Goal: Task Accomplishment & Management: Manage account settings

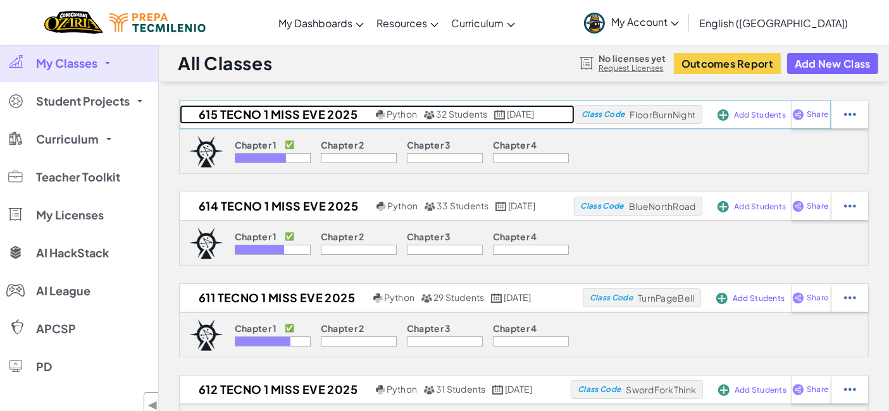
click at [271, 120] on h2 "615 Tecno 1 Miss Eve 2025" at bounding box center [276, 114] width 193 height 19
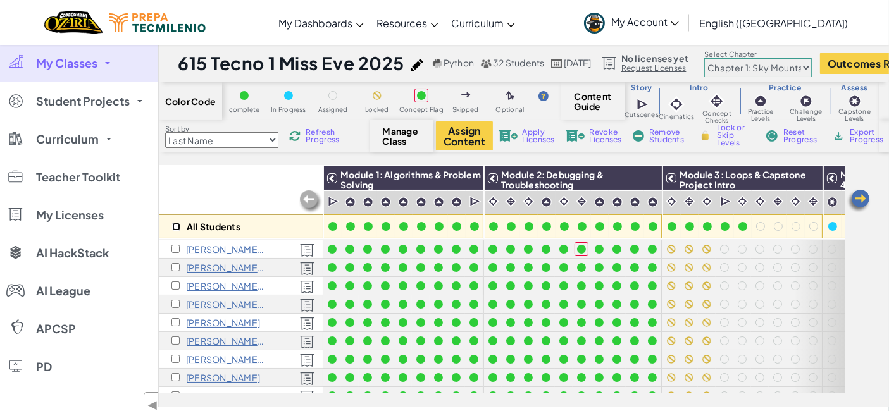
click at [176, 226] on input "checkbox" at bounding box center [176, 227] width 8 height 8
checkbox input "true"
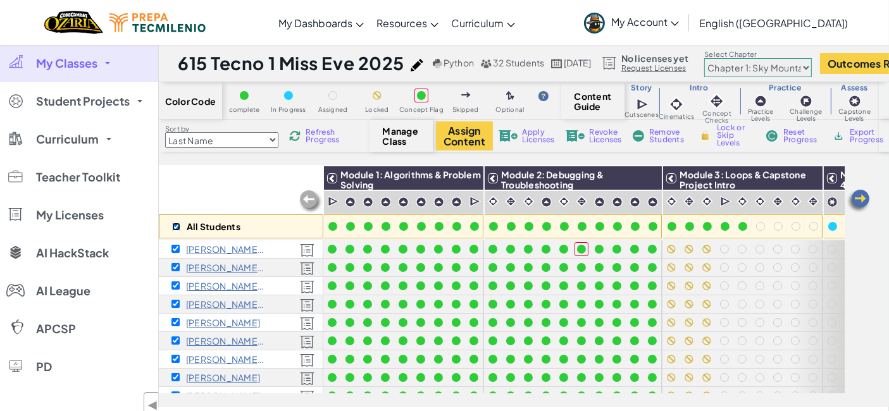
checkbox input "true"
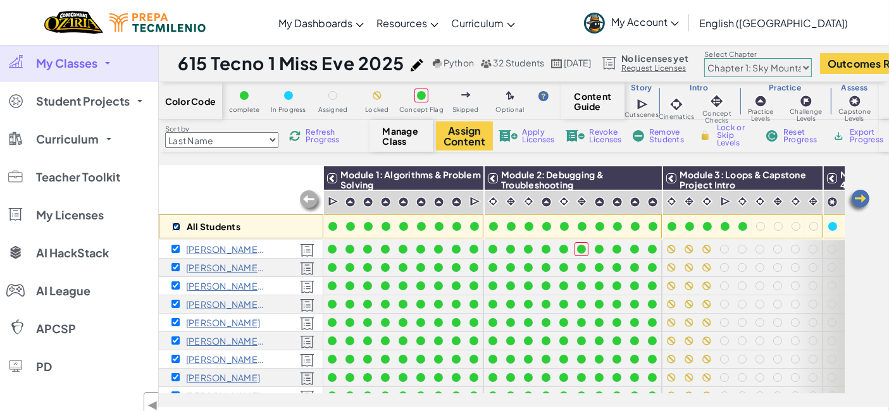
checkbox input "true"
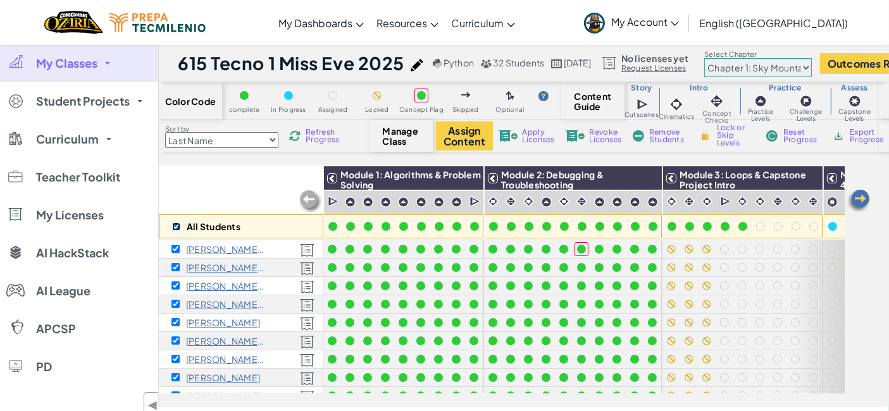
checkbox input "true"
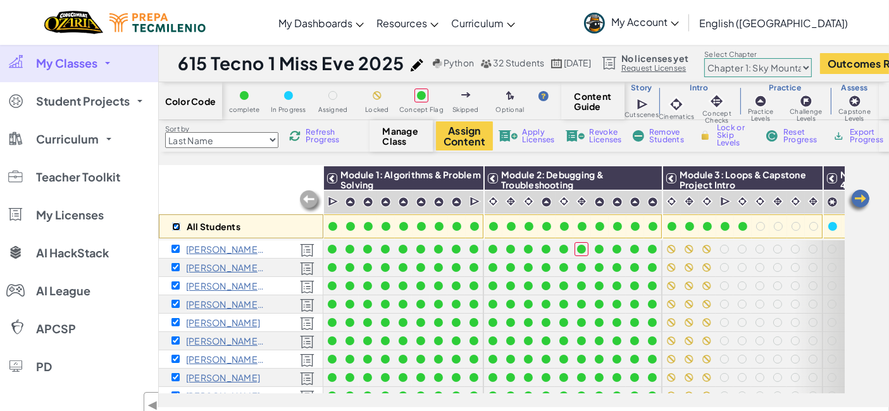
checkbox input "true"
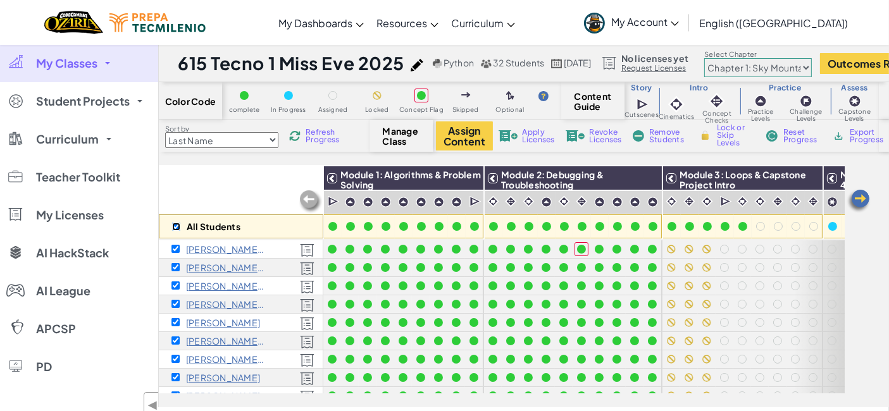
checkbox input "true"
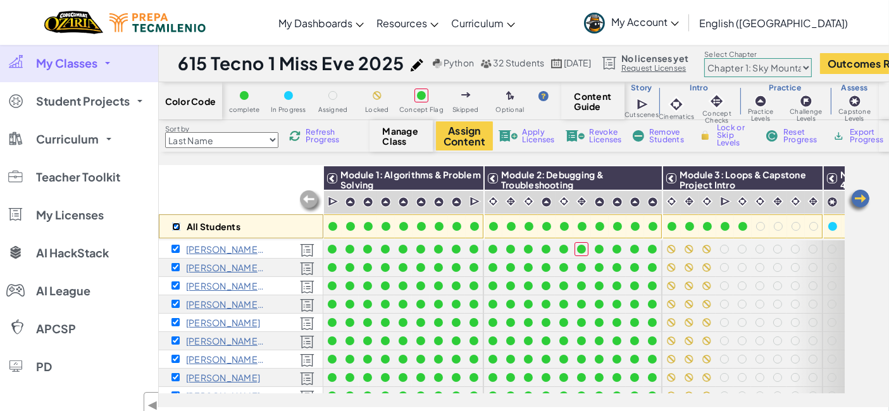
checkbox input "true"
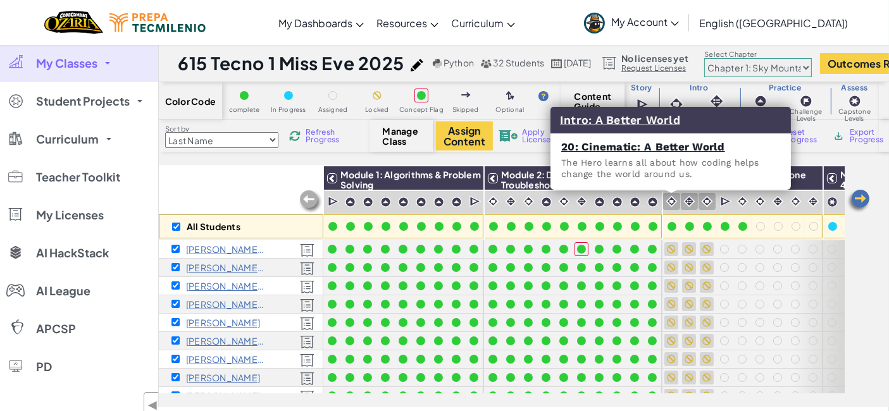
click at [669, 205] on img at bounding box center [671, 201] width 12 height 12
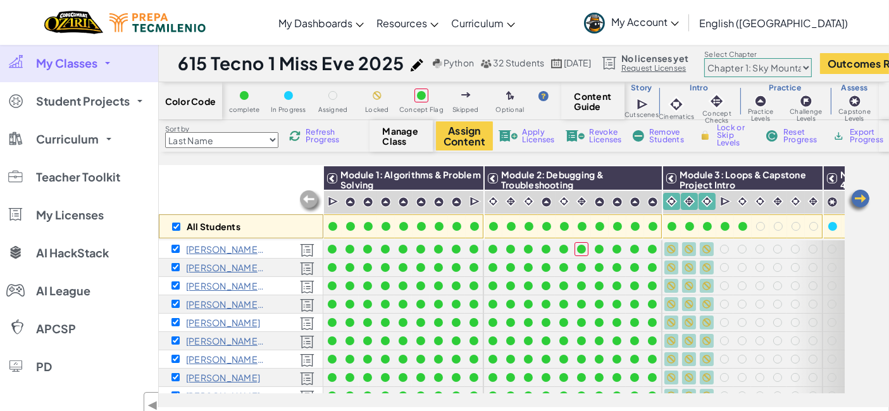
click at [722, 134] on span "Lock or Skip Levels" at bounding box center [735, 135] width 37 height 23
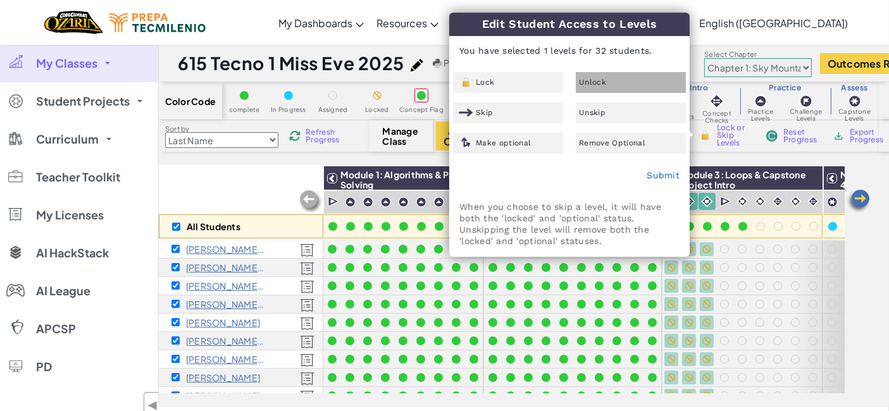
click at [607, 87] on div "Unlock" at bounding box center [631, 82] width 110 height 21
click at [659, 175] on link "Submit" at bounding box center [662, 175] width 33 height 10
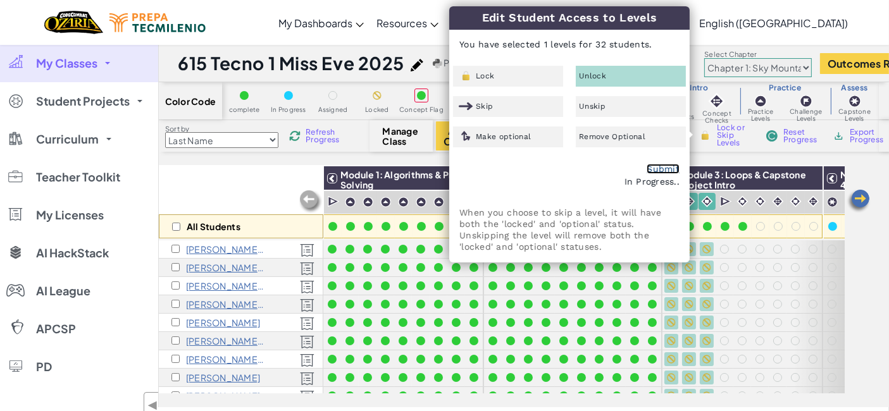
checkbox input "false"
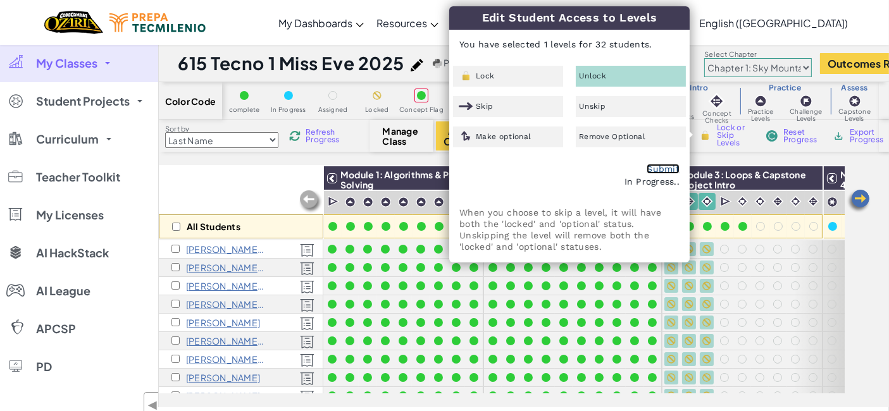
checkbox input "false"
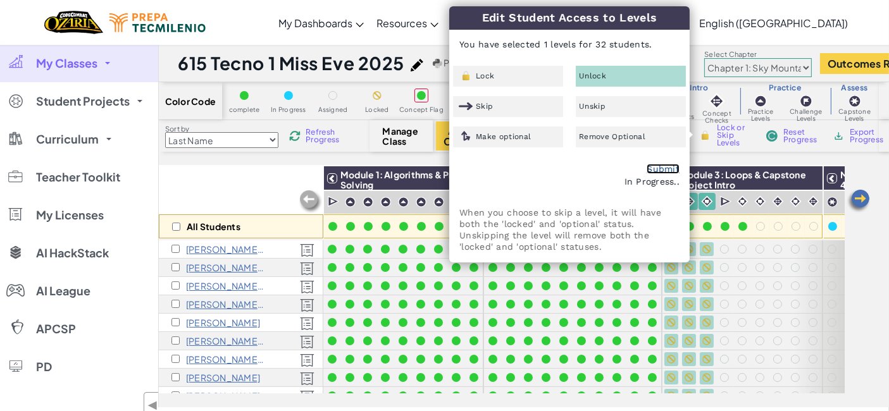
checkbox input "false"
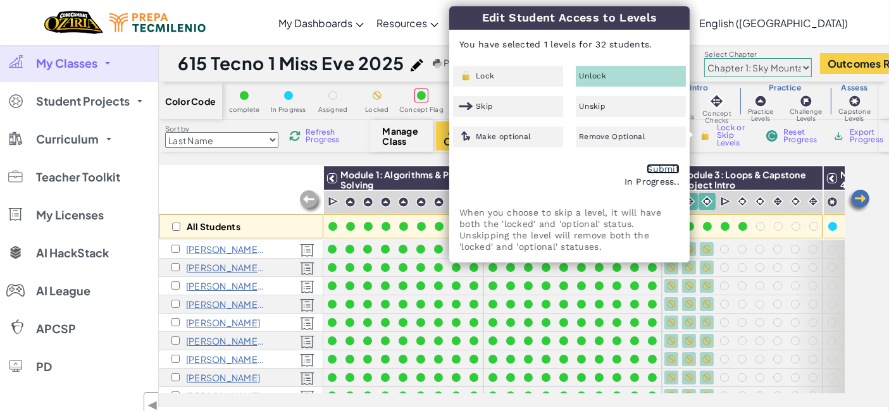
checkbox input "false"
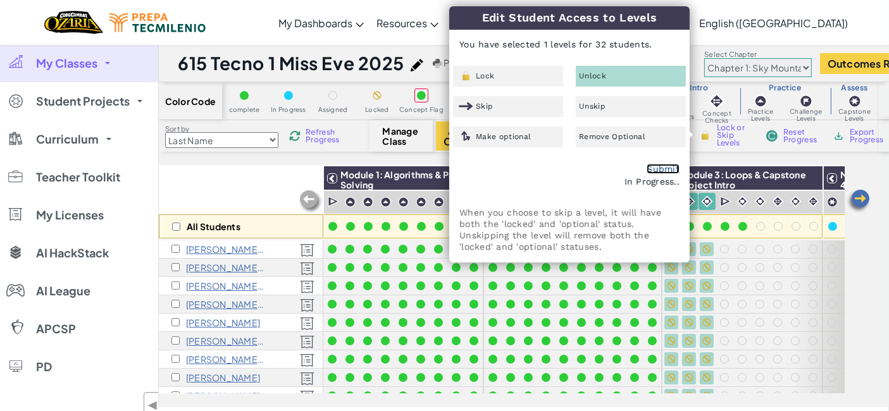
checkbox input "false"
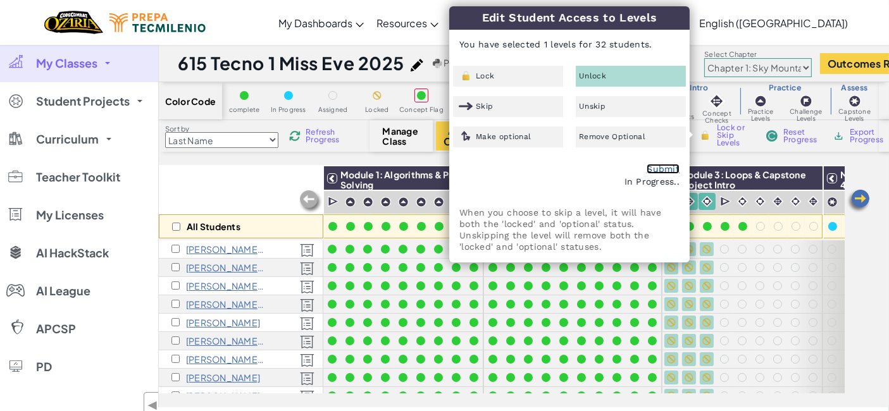
checkbox input "false"
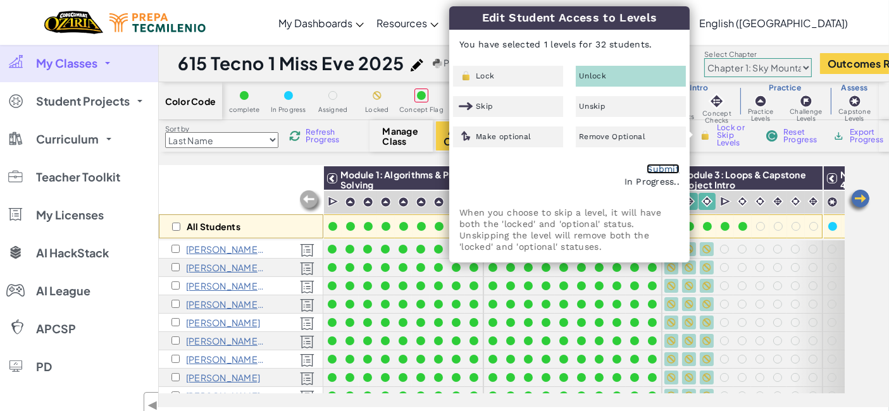
checkbox input "false"
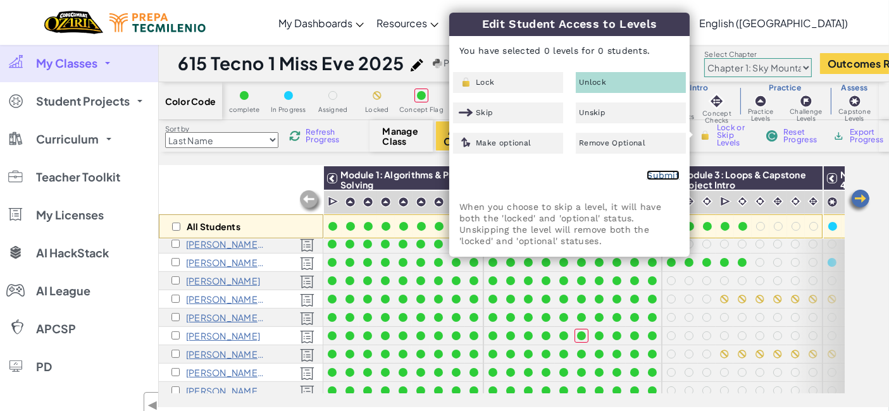
scroll to position [245, 0]
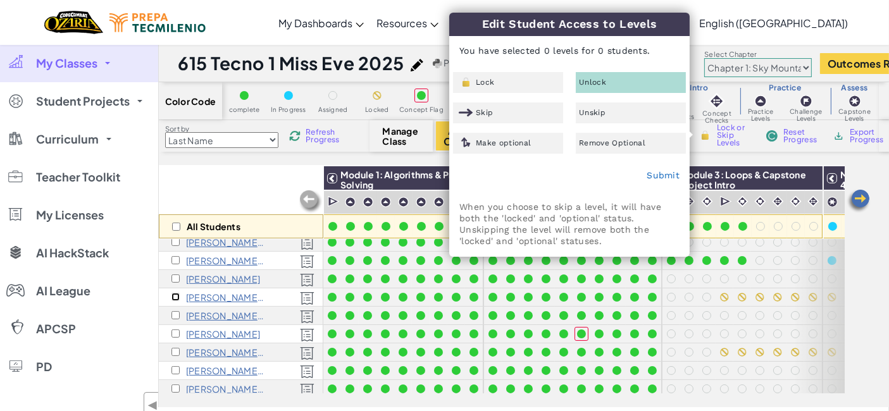
click at [176, 294] on input "checkbox" at bounding box center [175, 297] width 8 height 8
checkbox input "true"
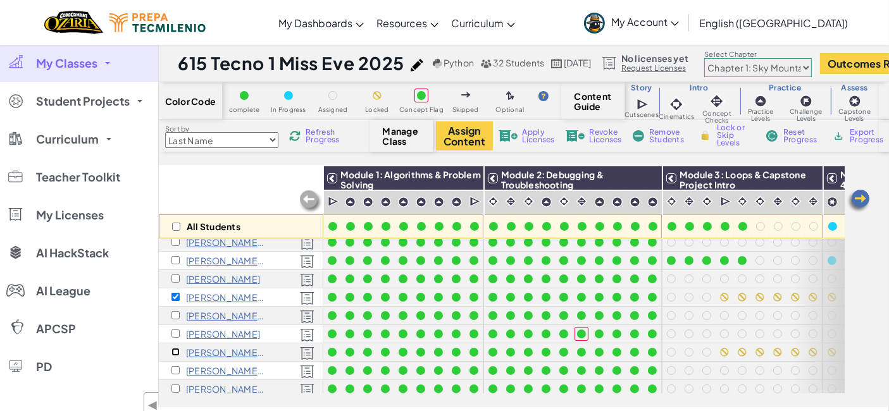
click at [174, 351] on input "checkbox" at bounding box center [175, 352] width 8 height 8
checkbox input "true"
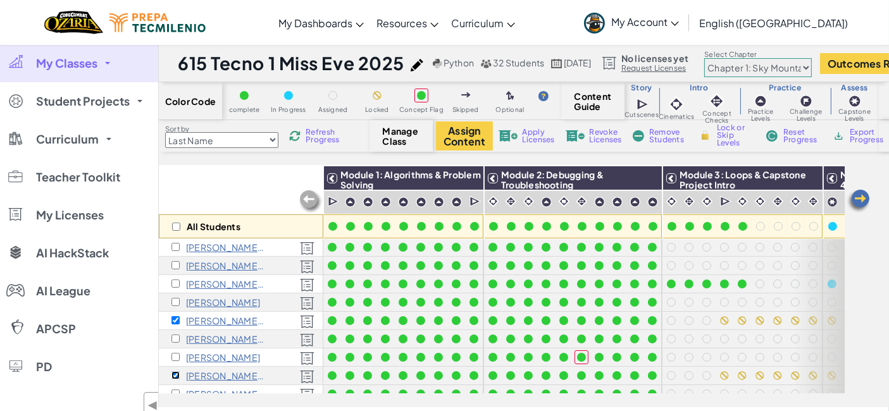
scroll to position [221, 0]
click at [722, 201] on img at bounding box center [726, 201] width 12 height 13
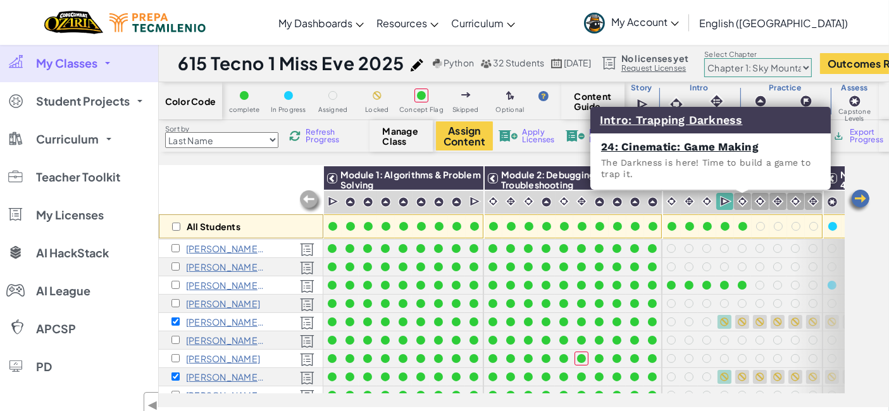
click at [743, 201] on img at bounding box center [742, 201] width 12 height 12
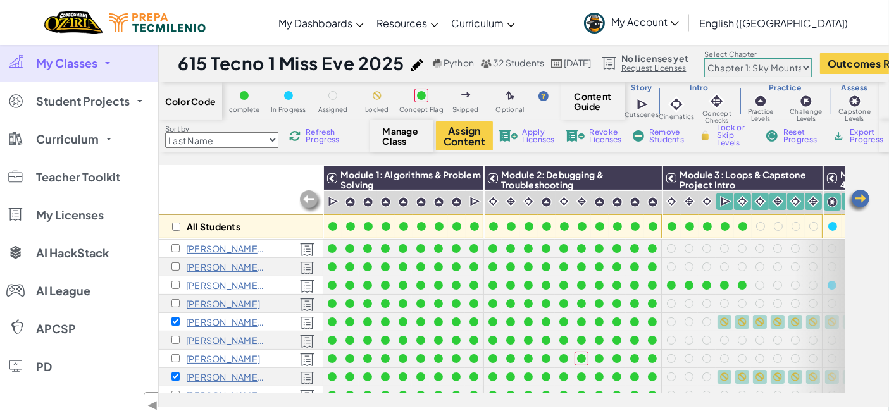
scroll to position [221, 41]
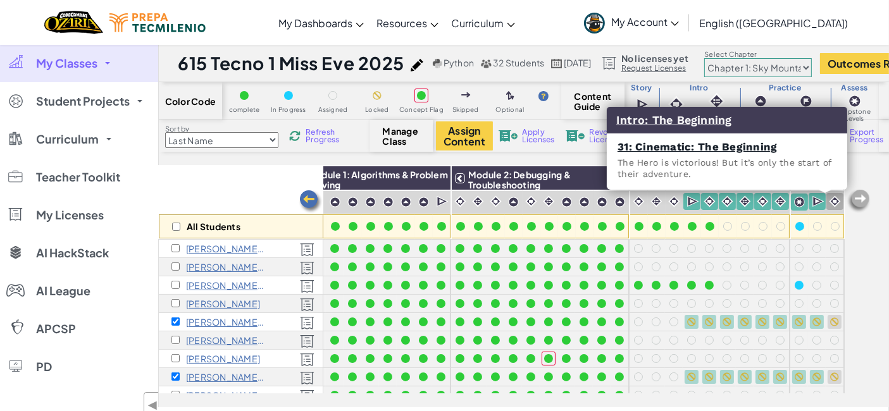
click at [829, 206] on img at bounding box center [835, 201] width 12 height 12
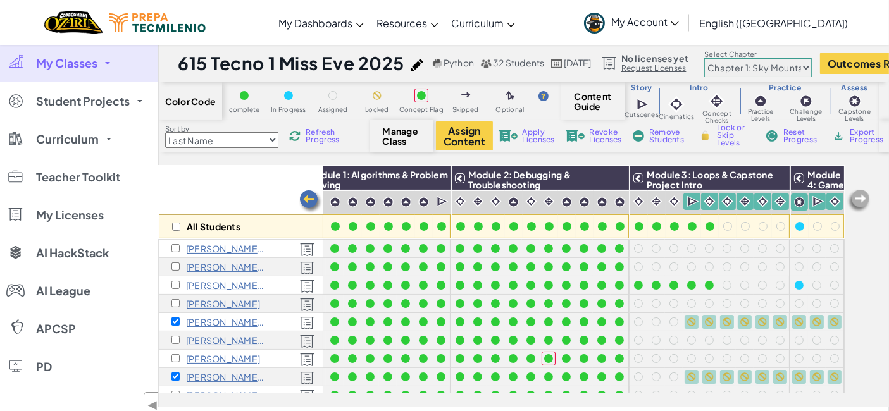
click at [730, 140] on span "Lock or Skip Levels" at bounding box center [735, 135] width 37 height 23
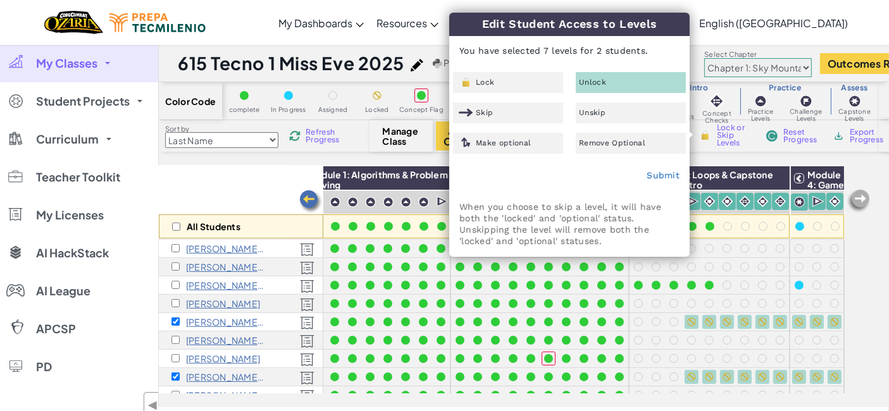
click at [625, 77] on div "Unlock" at bounding box center [631, 82] width 110 height 21
click at [658, 175] on link "Submit" at bounding box center [662, 175] width 33 height 10
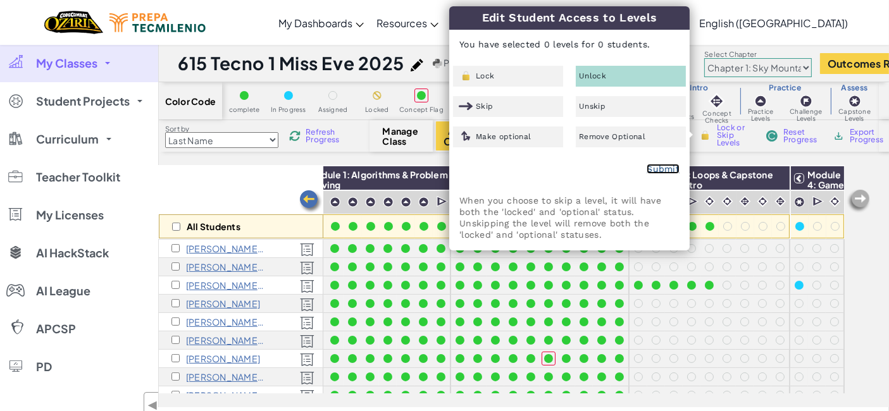
checkbox input "false"
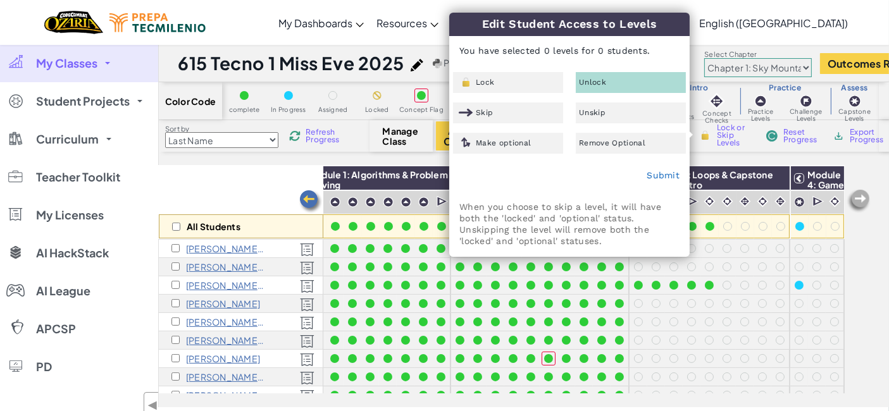
click at [879, 300] on div "All Students Module 1: Algorithms & Problem Solving Module 2: Debugging & Troub…" at bounding box center [524, 287] width 730 height 242
